Goal: Find specific page/section

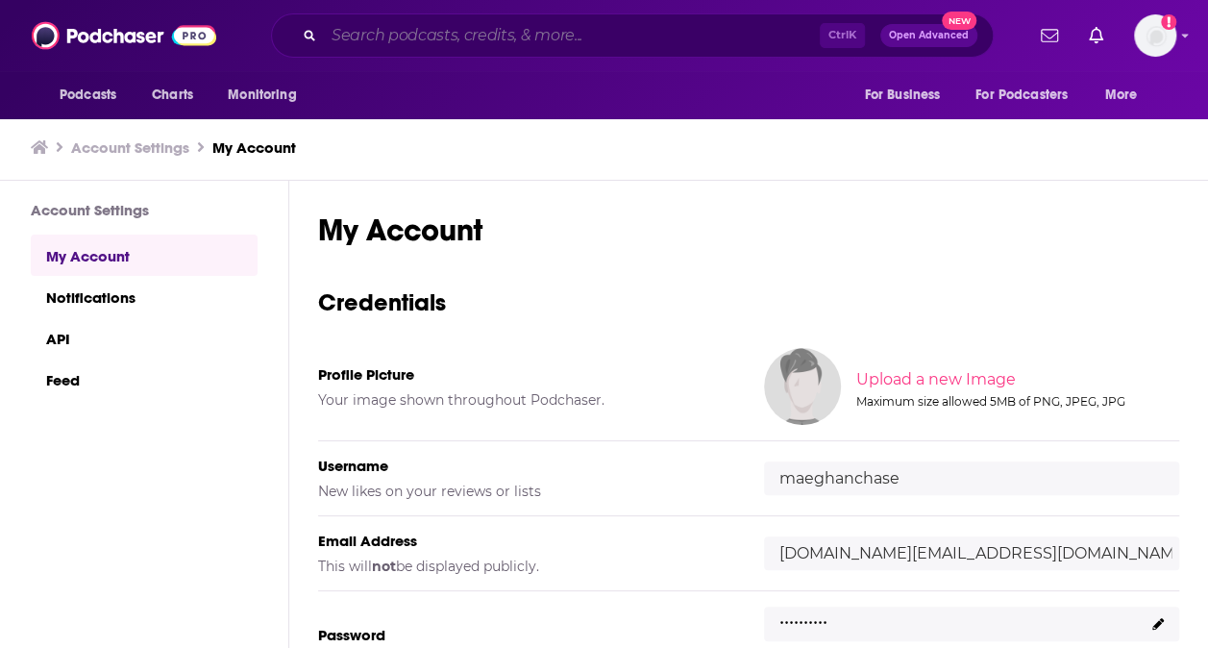
click at [392, 34] on input "Search podcasts, credits, & more..." at bounding box center [572, 35] width 496 height 31
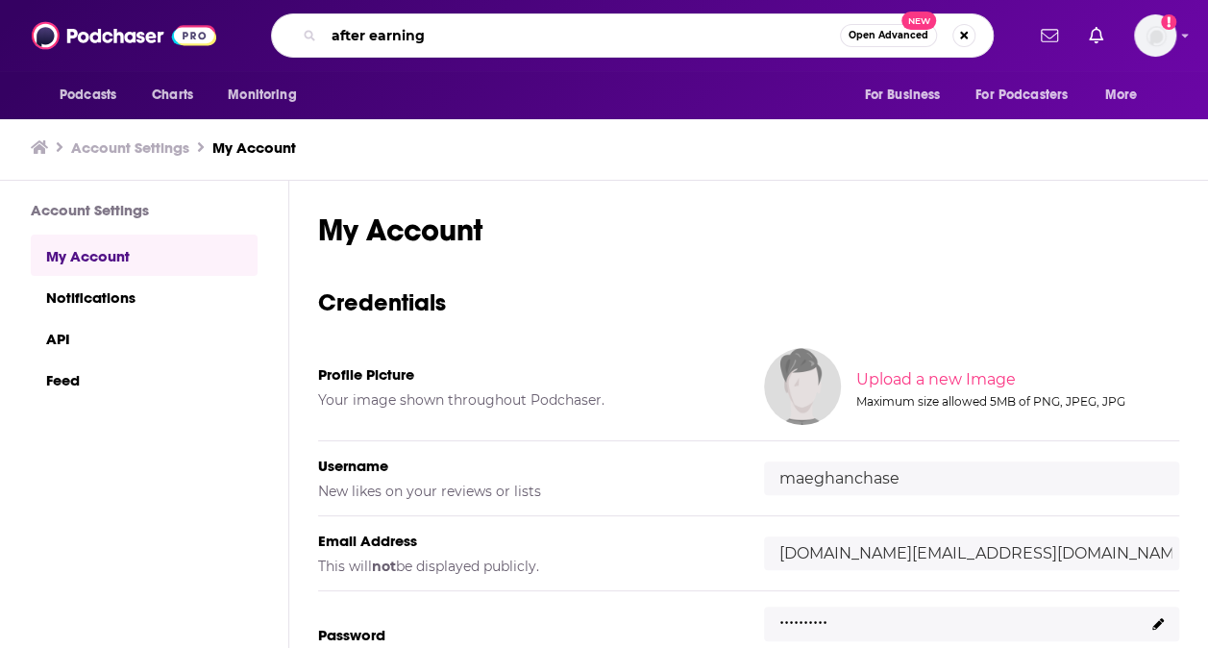
type input "after earnings"
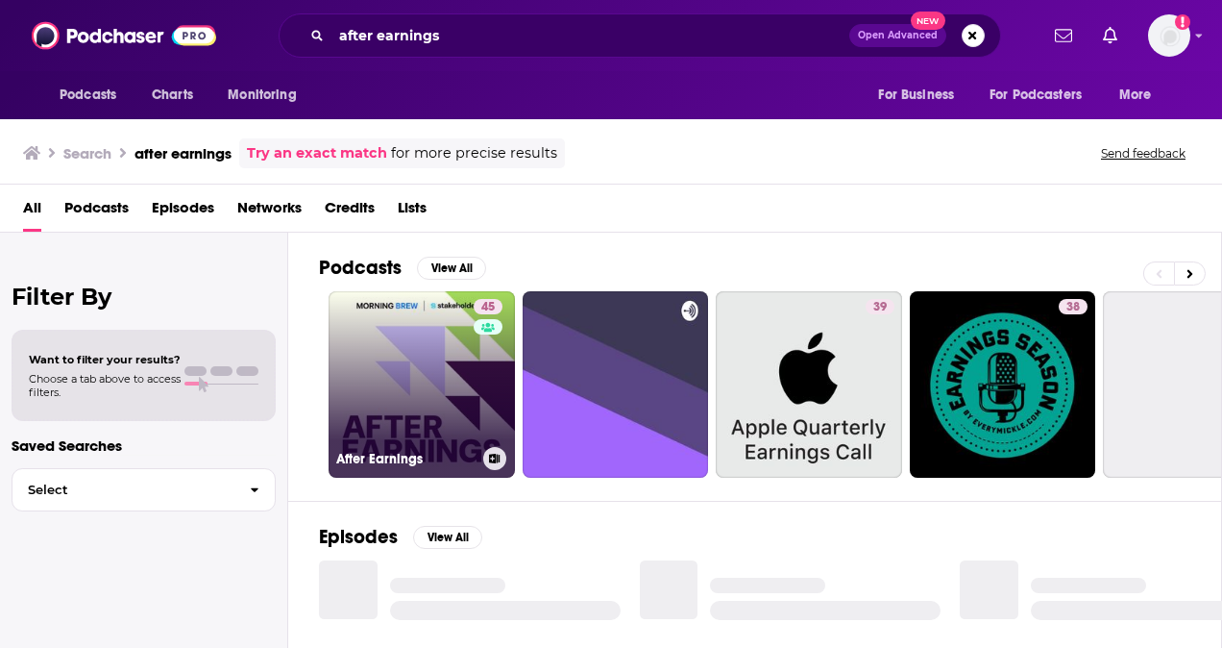
click at [396, 386] on link "45 After Earnings" at bounding box center [422, 384] width 186 height 186
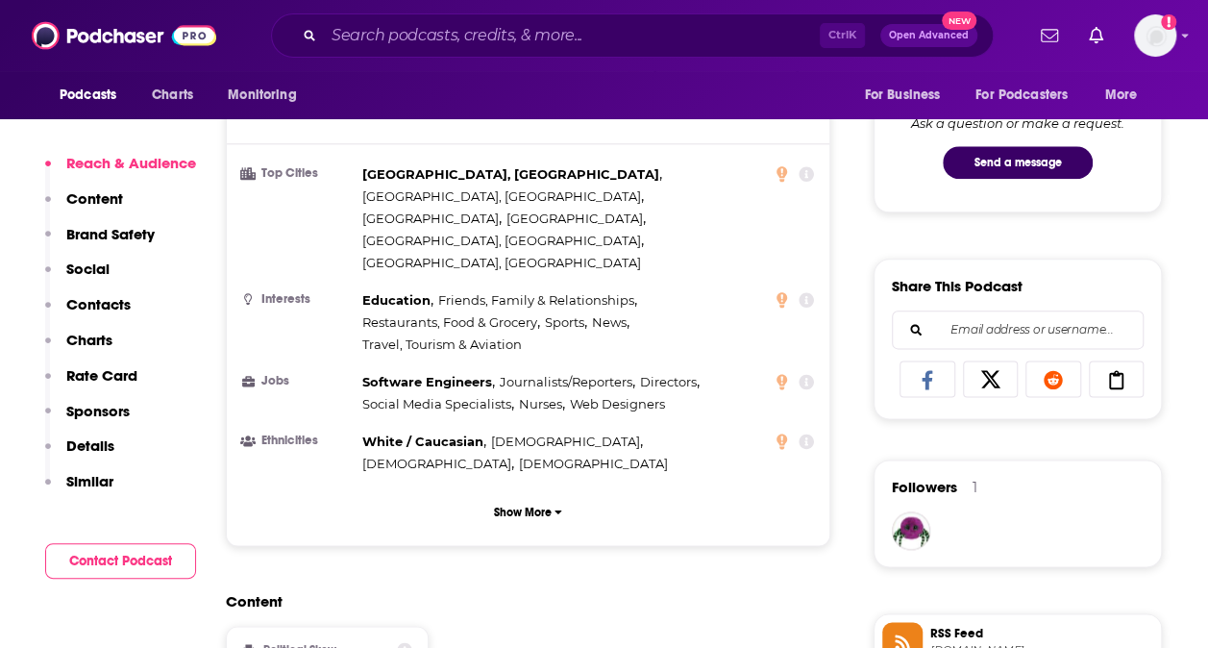
scroll to position [1020, 0]
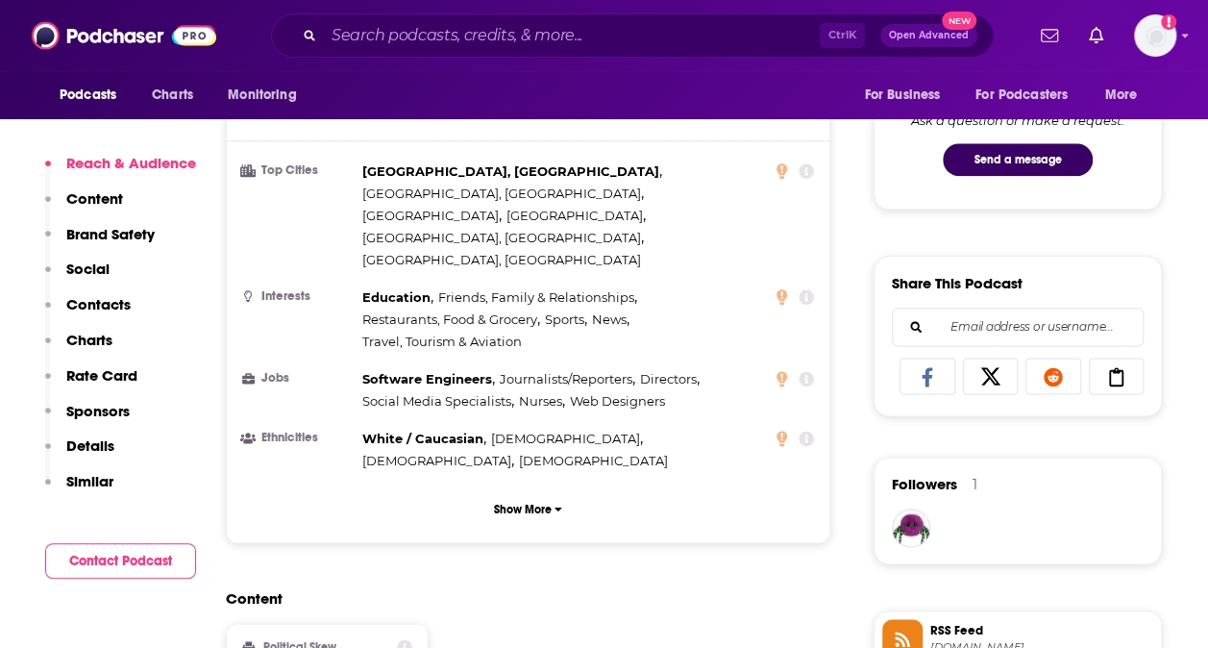
click at [104, 304] on p "Contacts" at bounding box center [98, 304] width 64 height 18
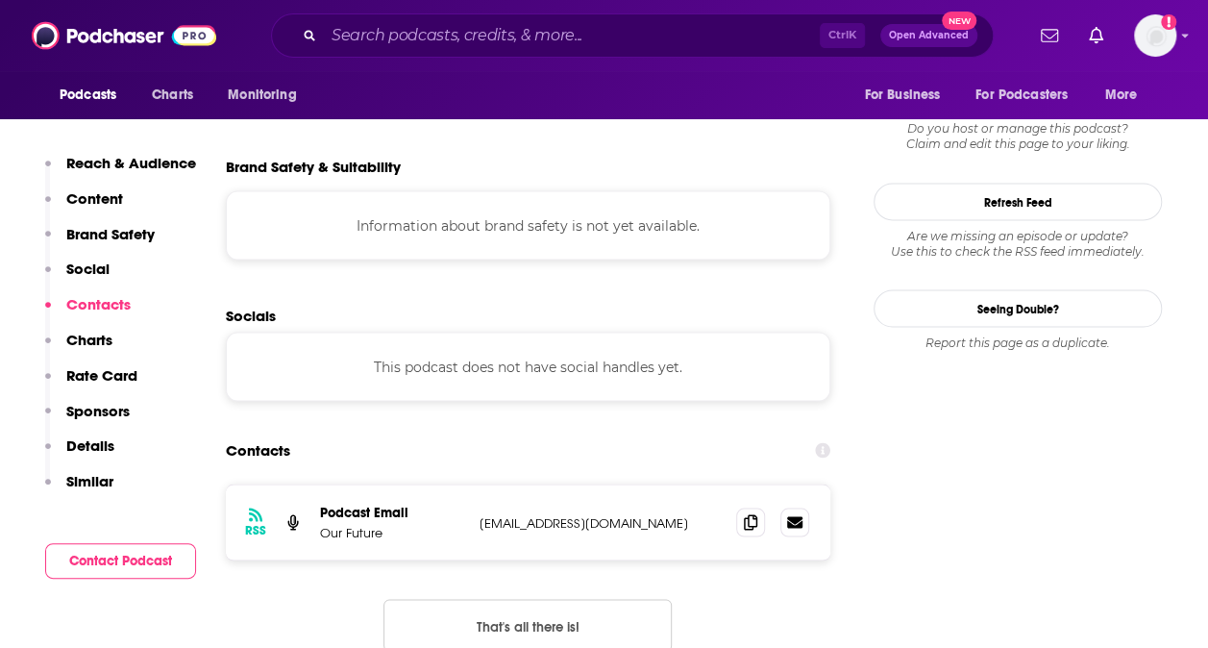
scroll to position [1727, 0]
